Goal: Check status: Check status

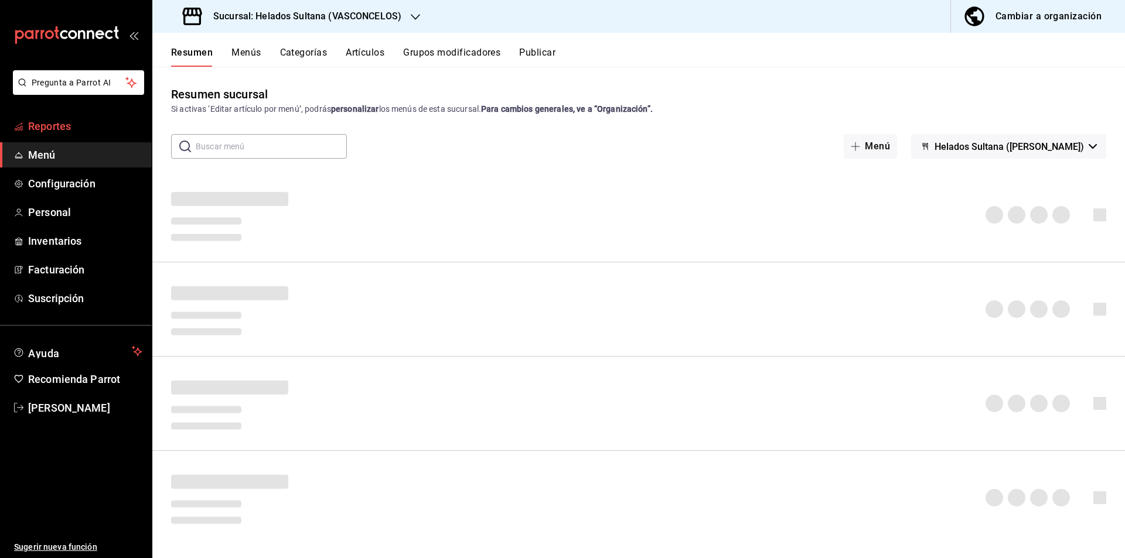
click at [62, 126] on span "Reportes" at bounding box center [85, 126] width 114 height 16
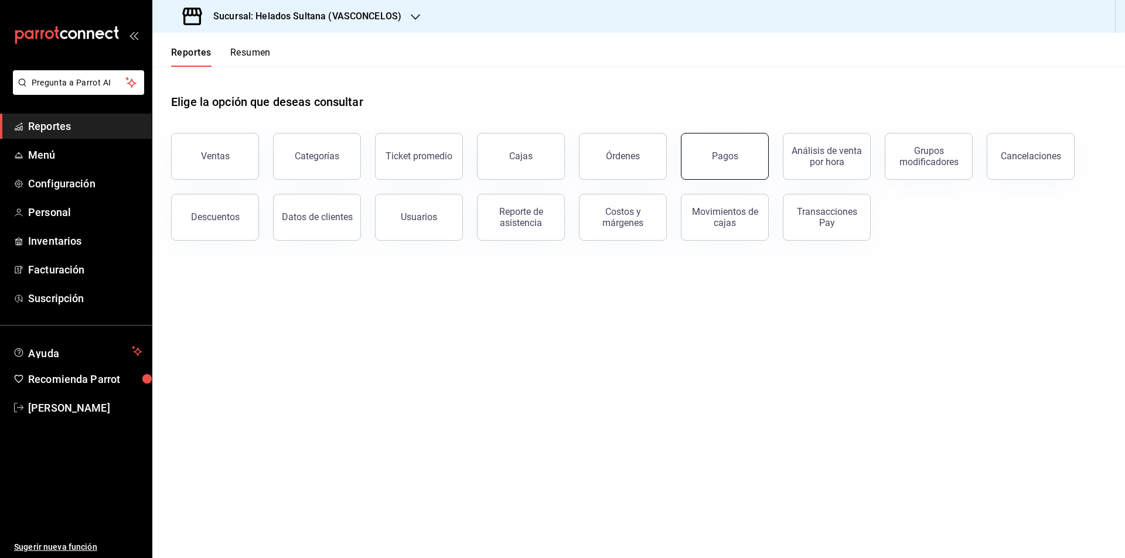
click at [766, 149] on div "Pagos" at bounding box center [718, 149] width 102 height 61
click at [733, 173] on button "Pagos" at bounding box center [725, 156] width 88 height 47
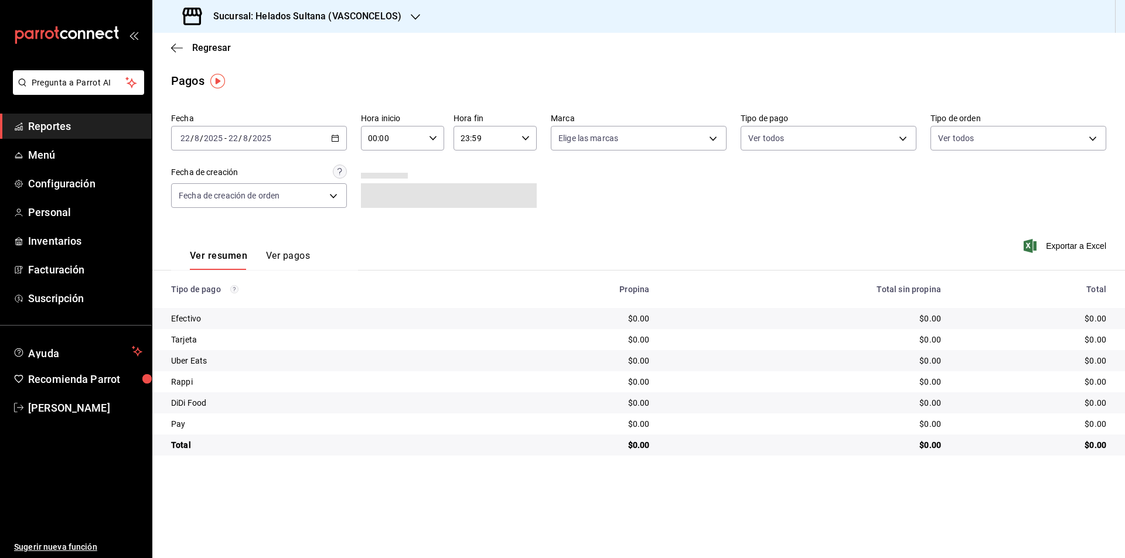
click at [330, 141] on div "[DATE] [DATE] - [DATE] [DATE]" at bounding box center [259, 138] width 176 height 25
click at [251, 199] on span "Ayer" at bounding box center [226, 200] width 91 height 12
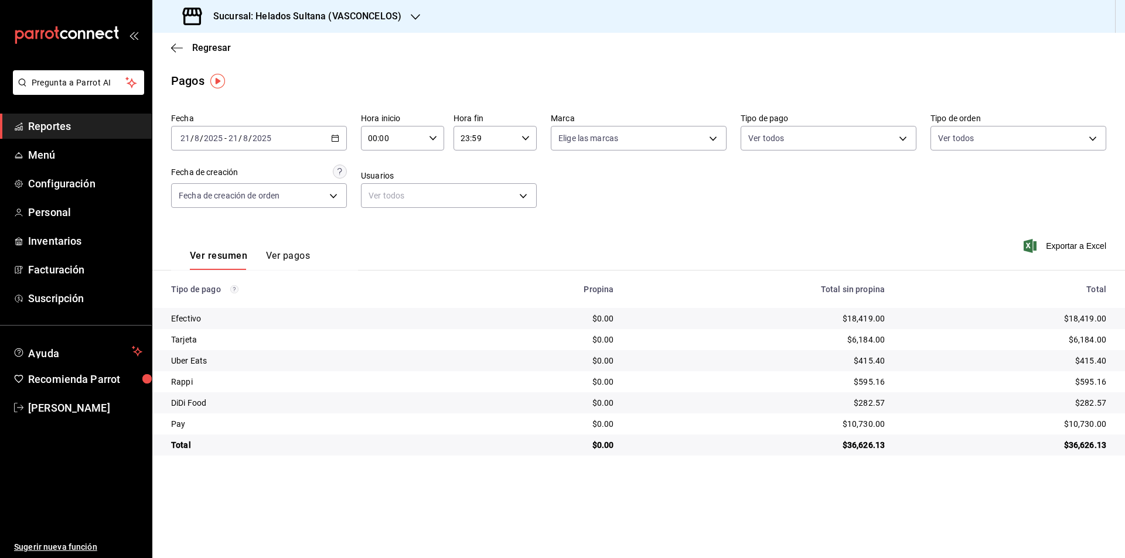
click at [296, 143] on div "[DATE] [DATE] - [DATE] [DATE]" at bounding box center [259, 138] width 176 height 25
click at [236, 304] on span "Rango de fechas" at bounding box center [226, 305] width 91 height 12
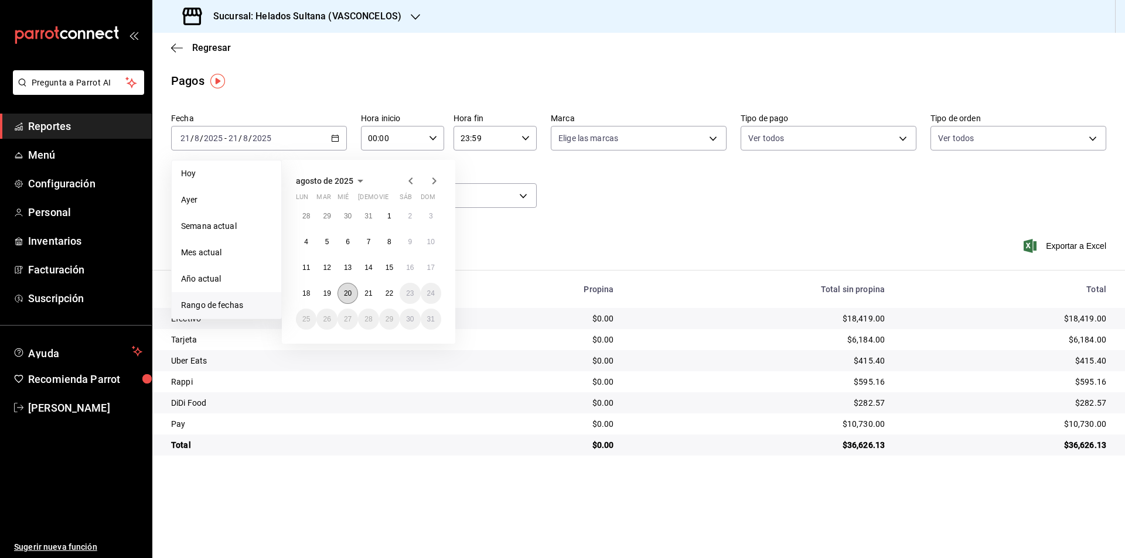
click at [353, 290] on button "20" at bounding box center [347, 293] width 21 height 21
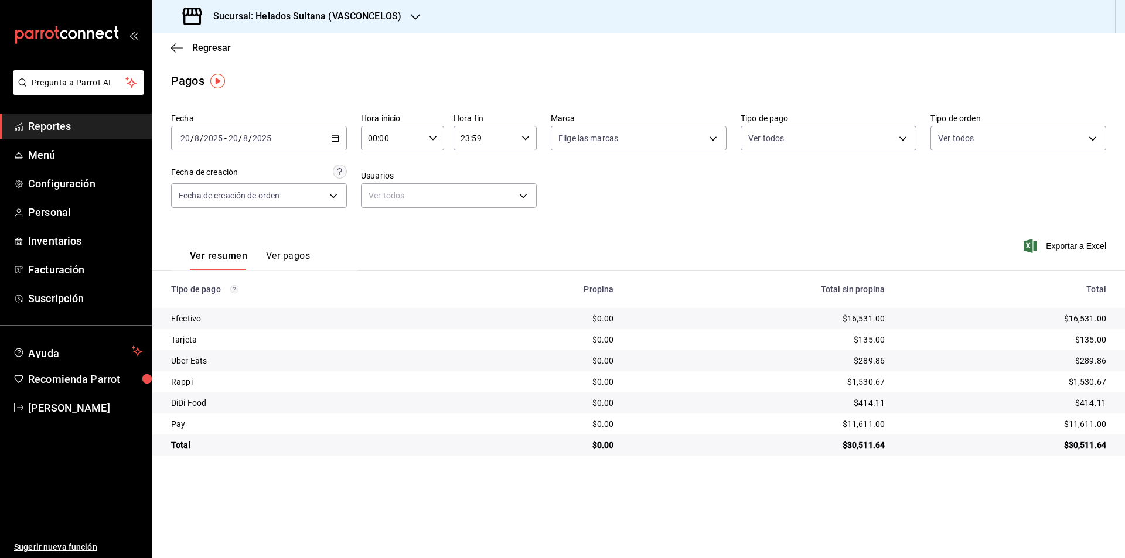
click at [314, 144] on div "[DATE] [DATE] - [DATE] [DATE]" at bounding box center [259, 138] width 176 height 25
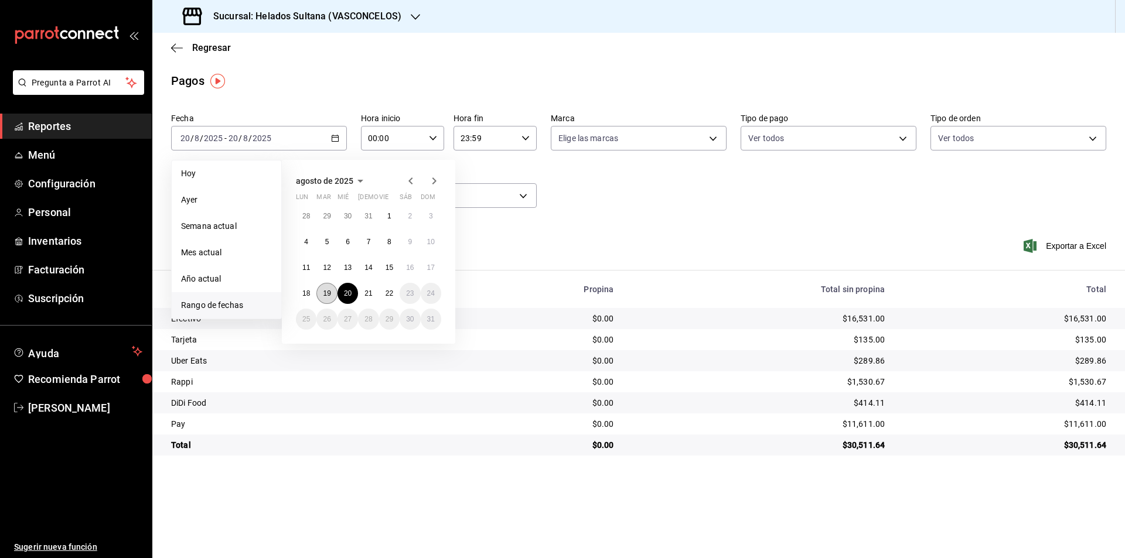
click at [323, 296] on abbr "19" at bounding box center [327, 293] width 8 height 8
